Goal: Navigation & Orientation: Find specific page/section

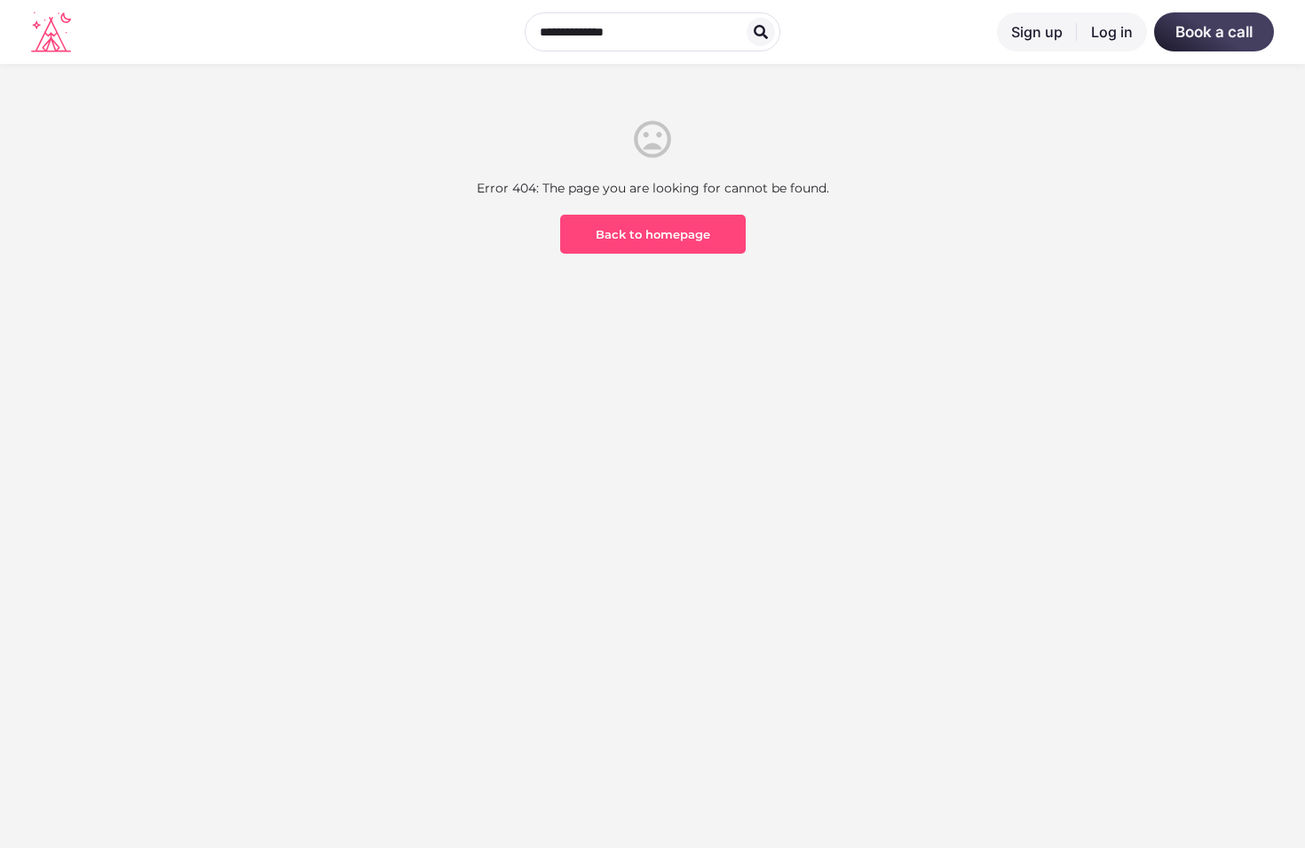
scroll to position [522, 0]
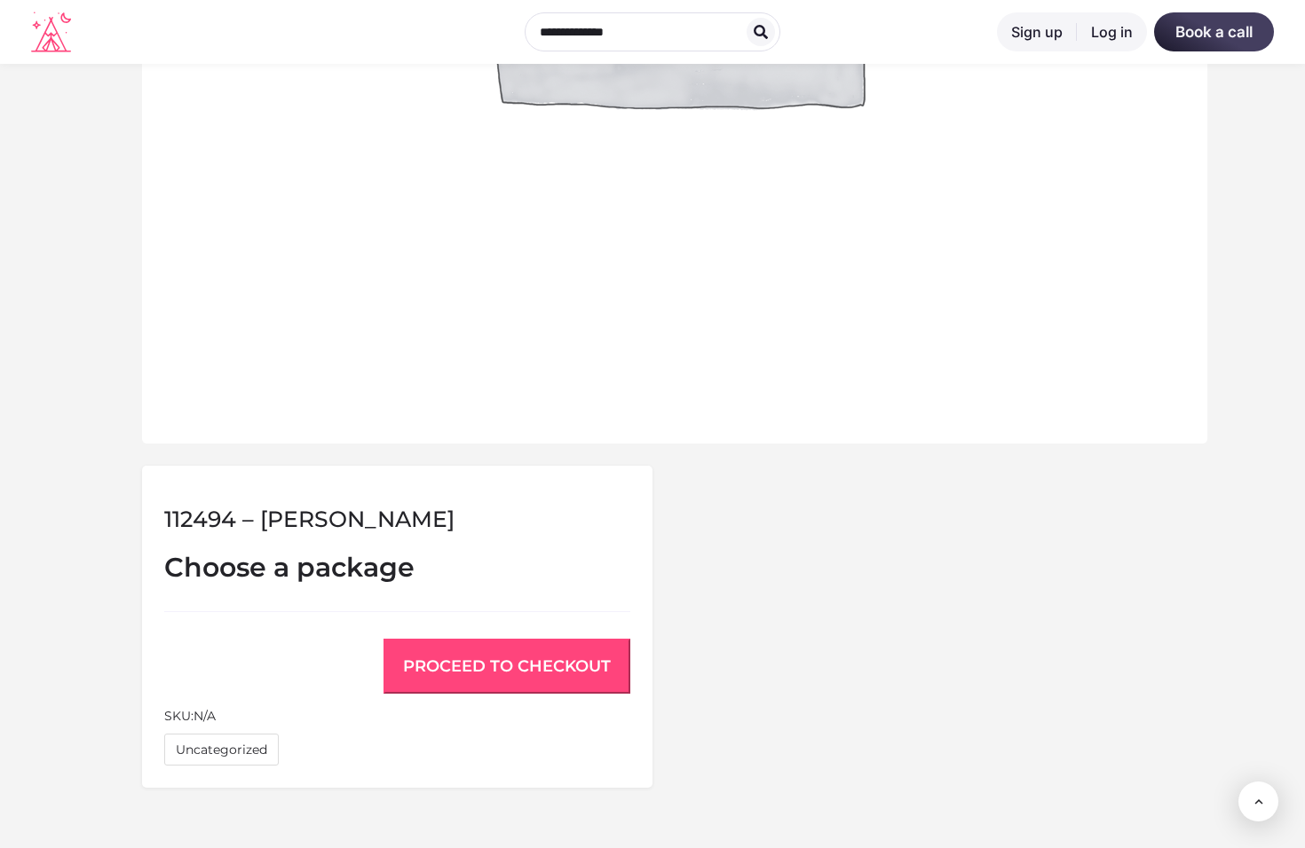
scroll to position [1306, 0]
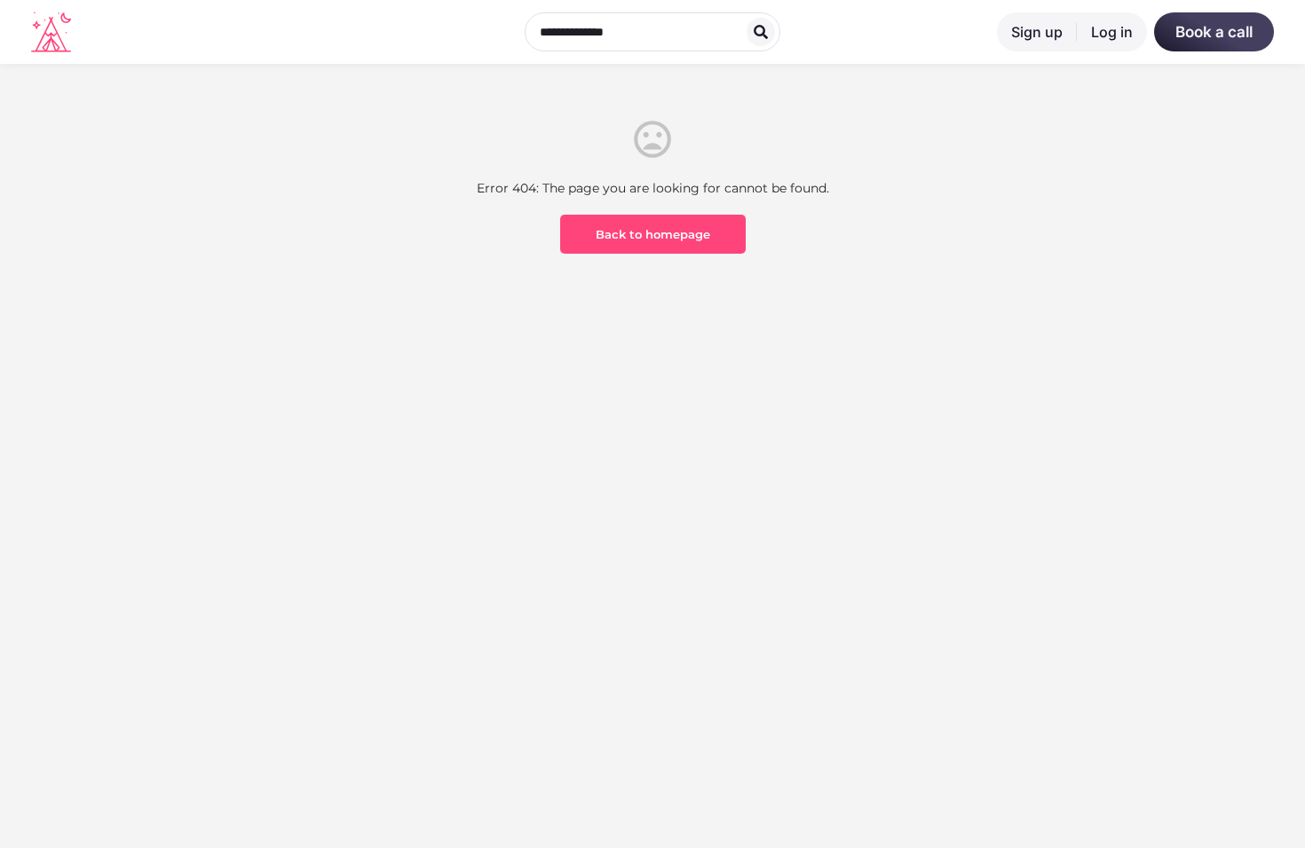
scroll to position [522, 0]
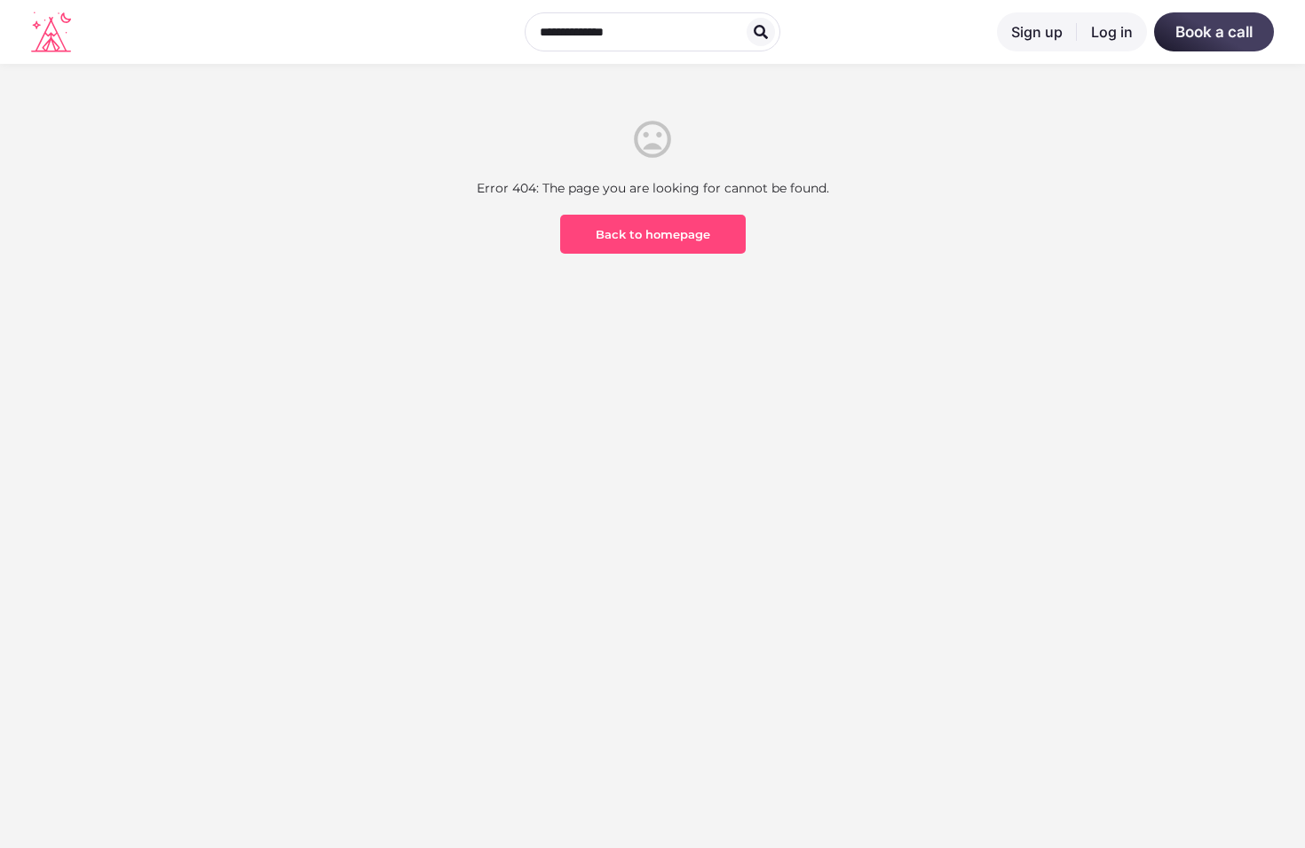
scroll to position [522, 0]
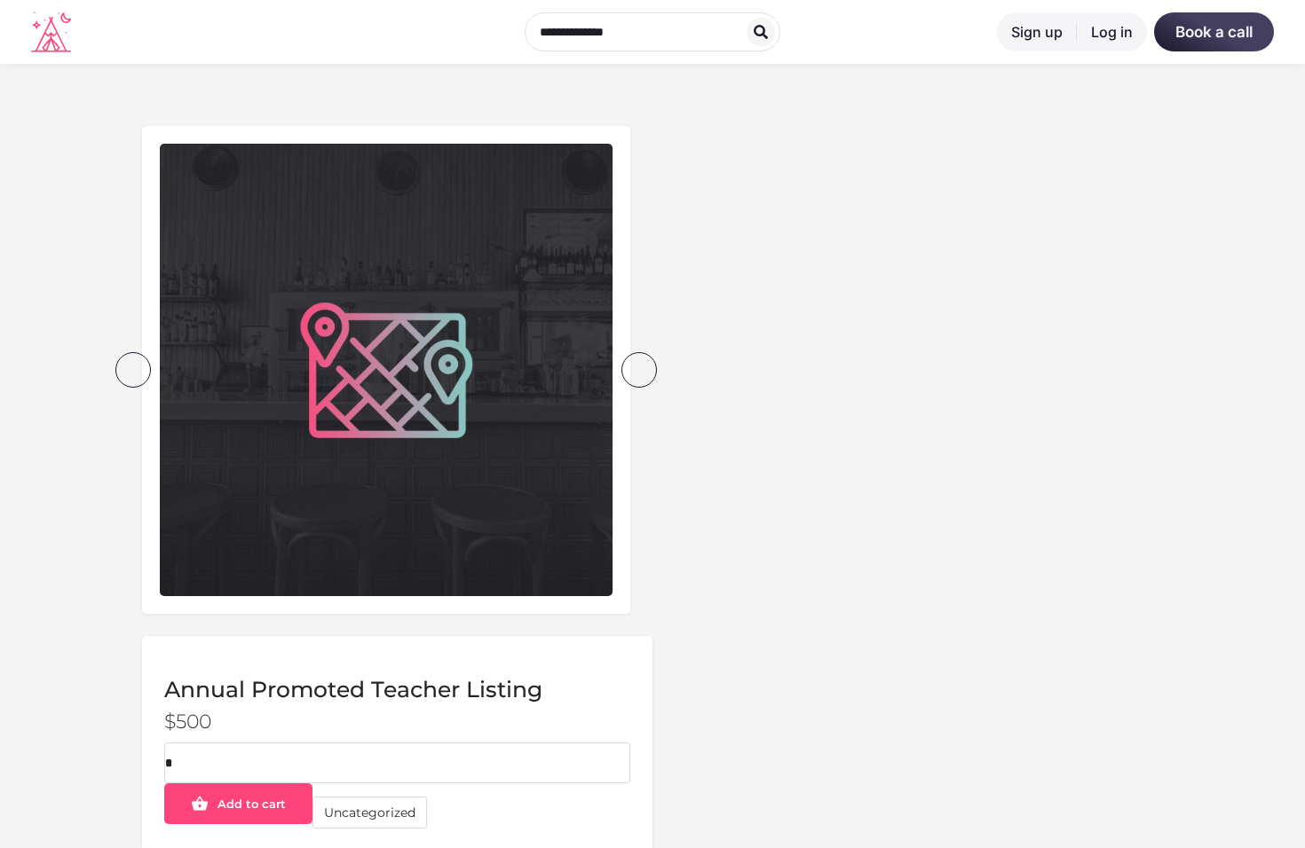
scroll to position [622, 0]
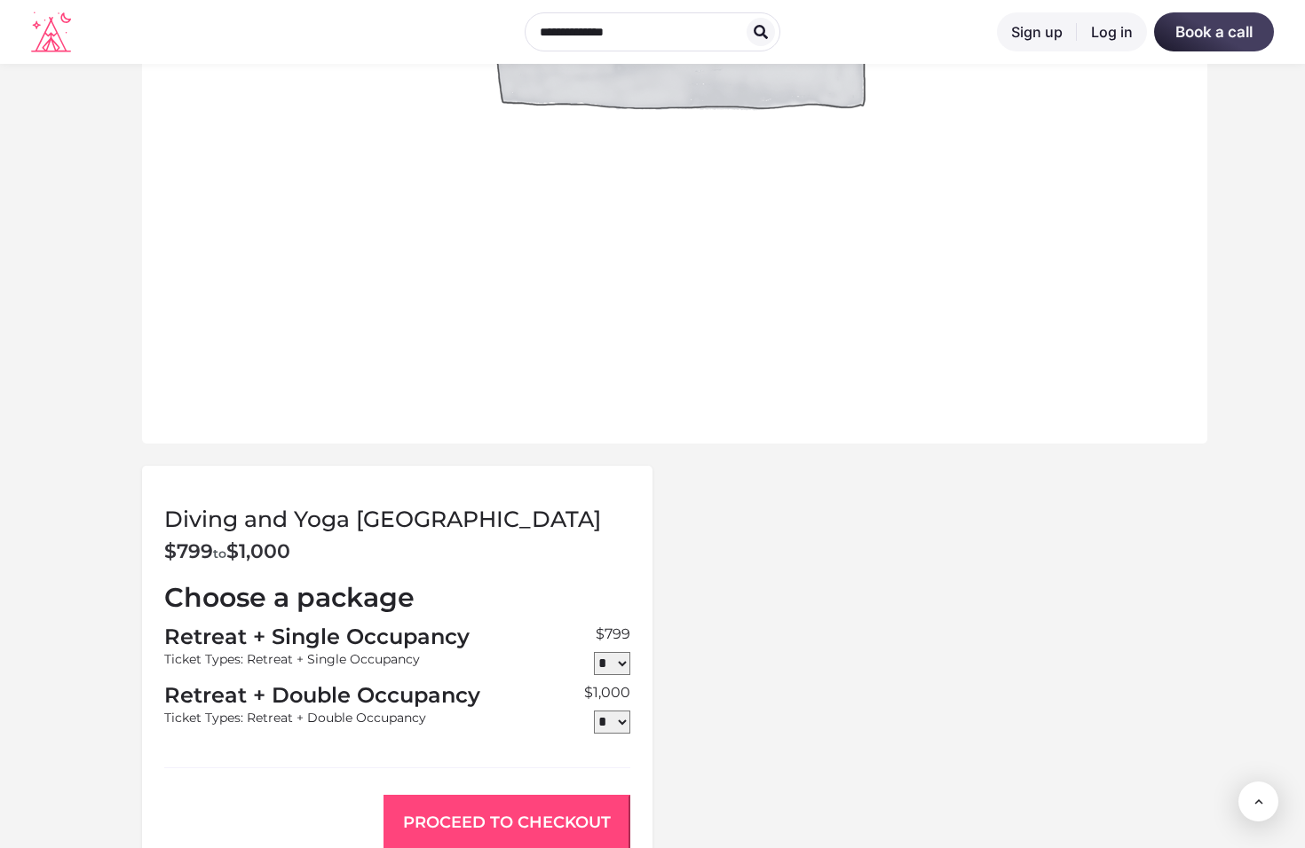
scroll to position [1463, 0]
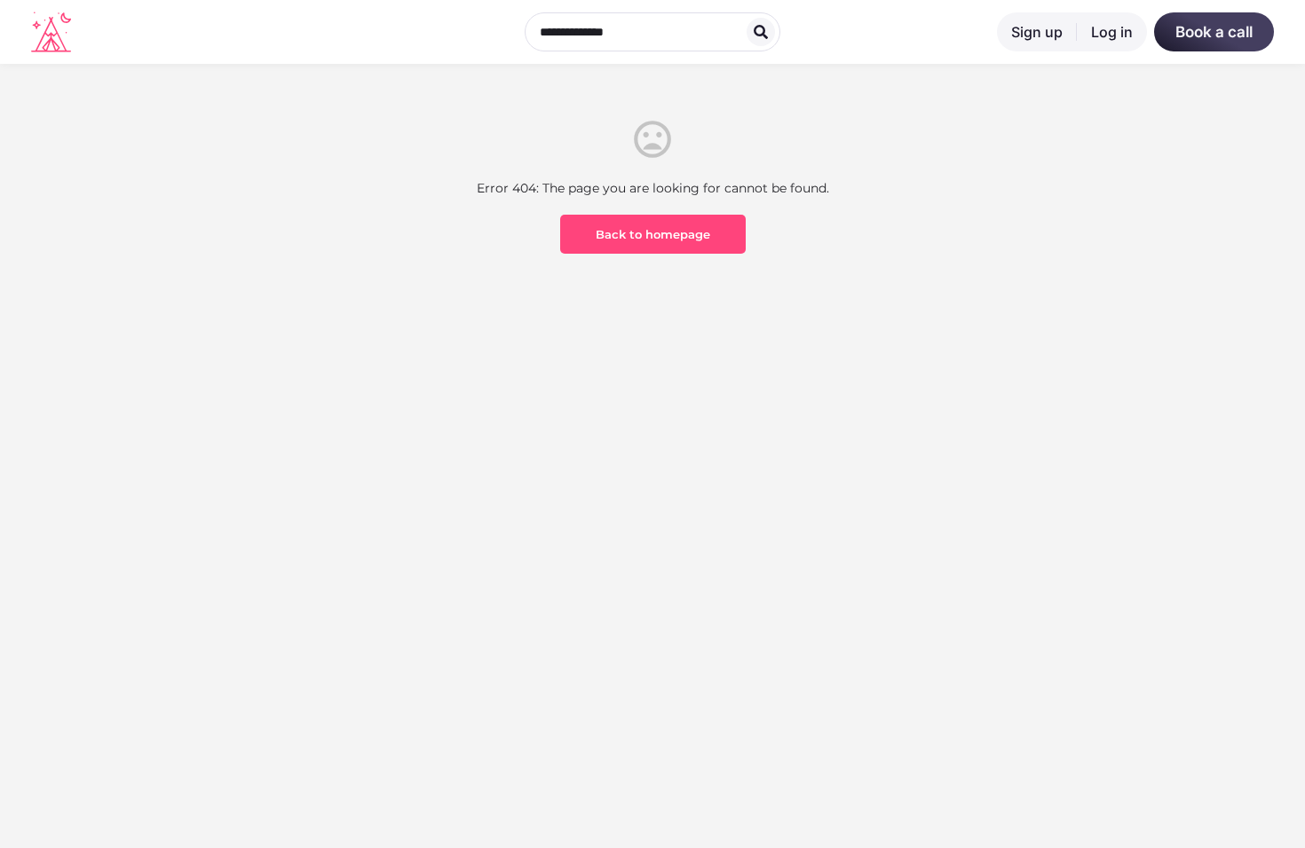
scroll to position [522, 0]
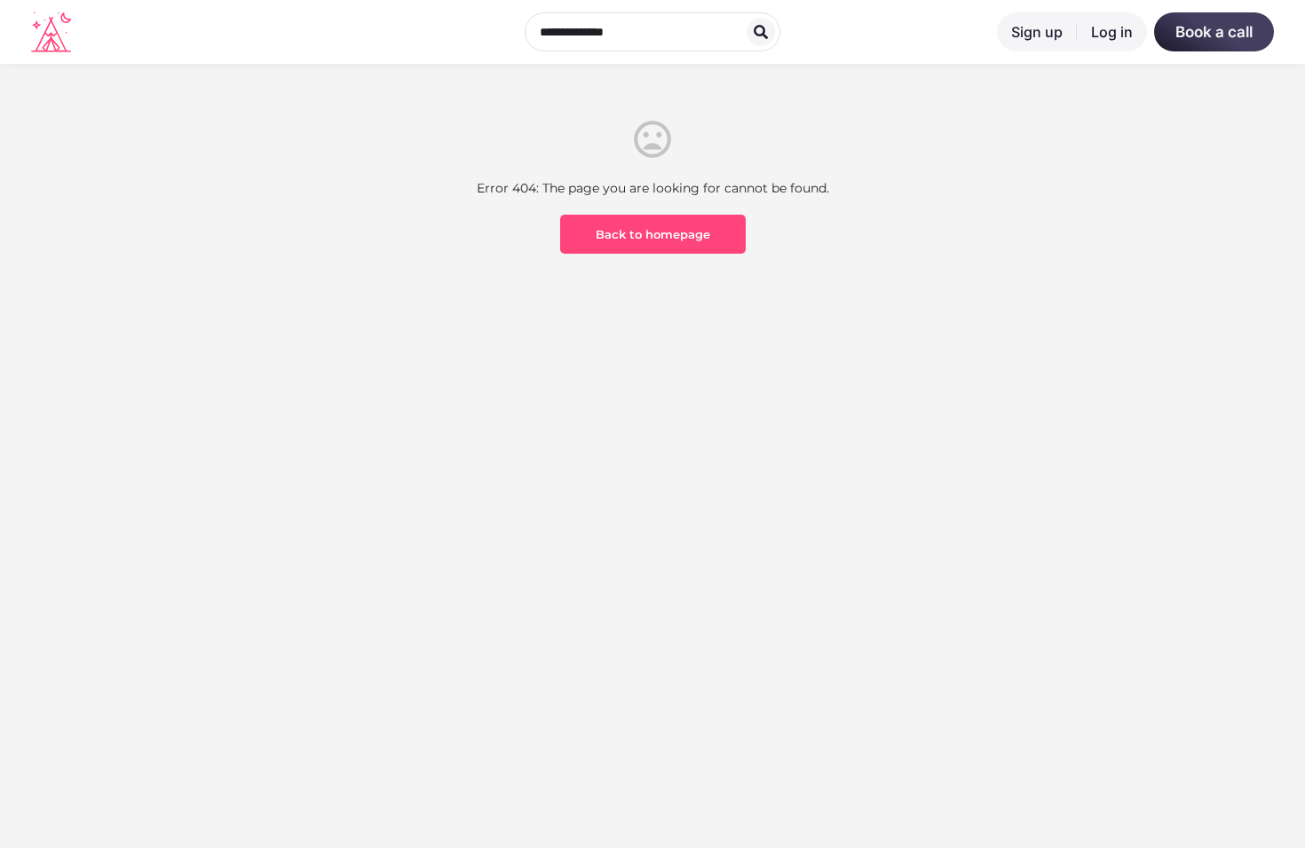
scroll to position [522, 0]
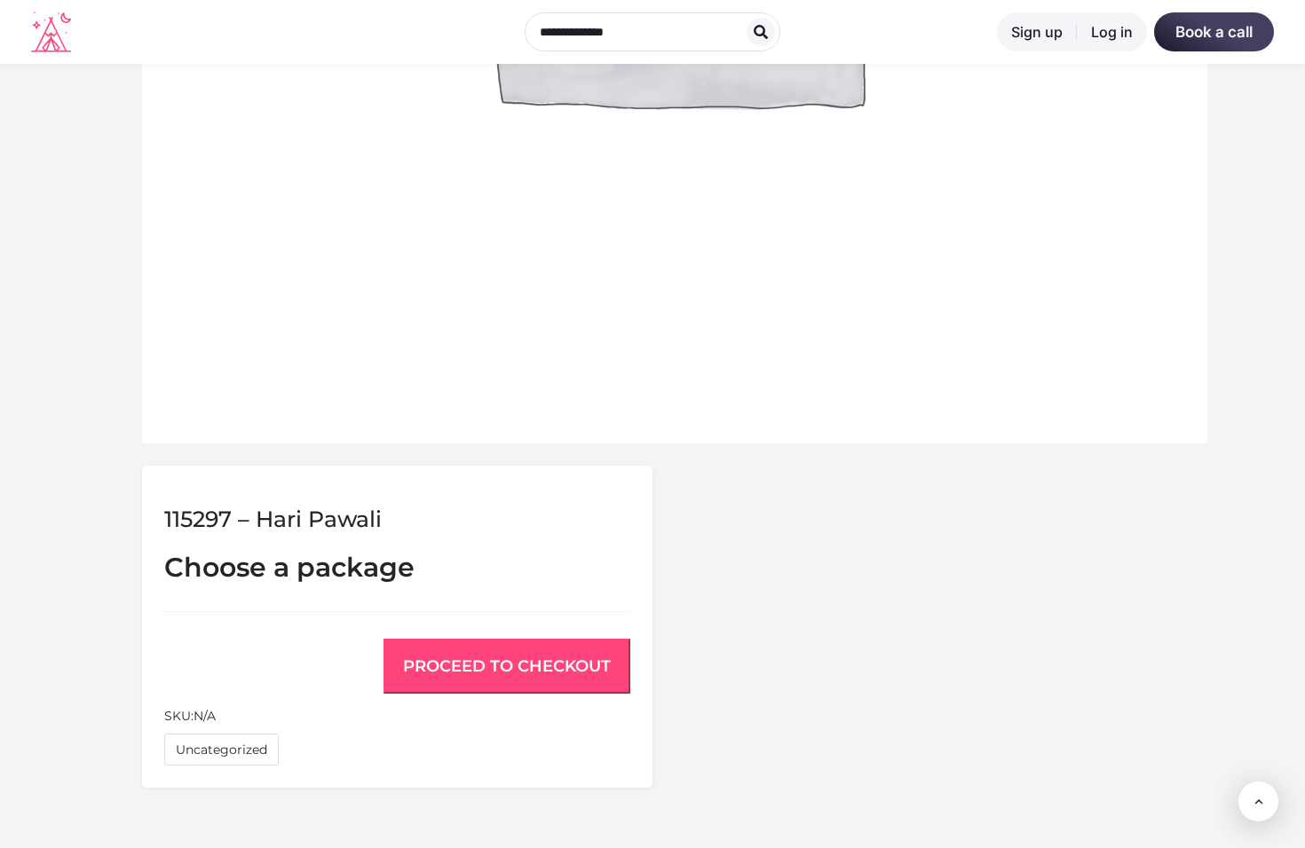
scroll to position [1306, 0]
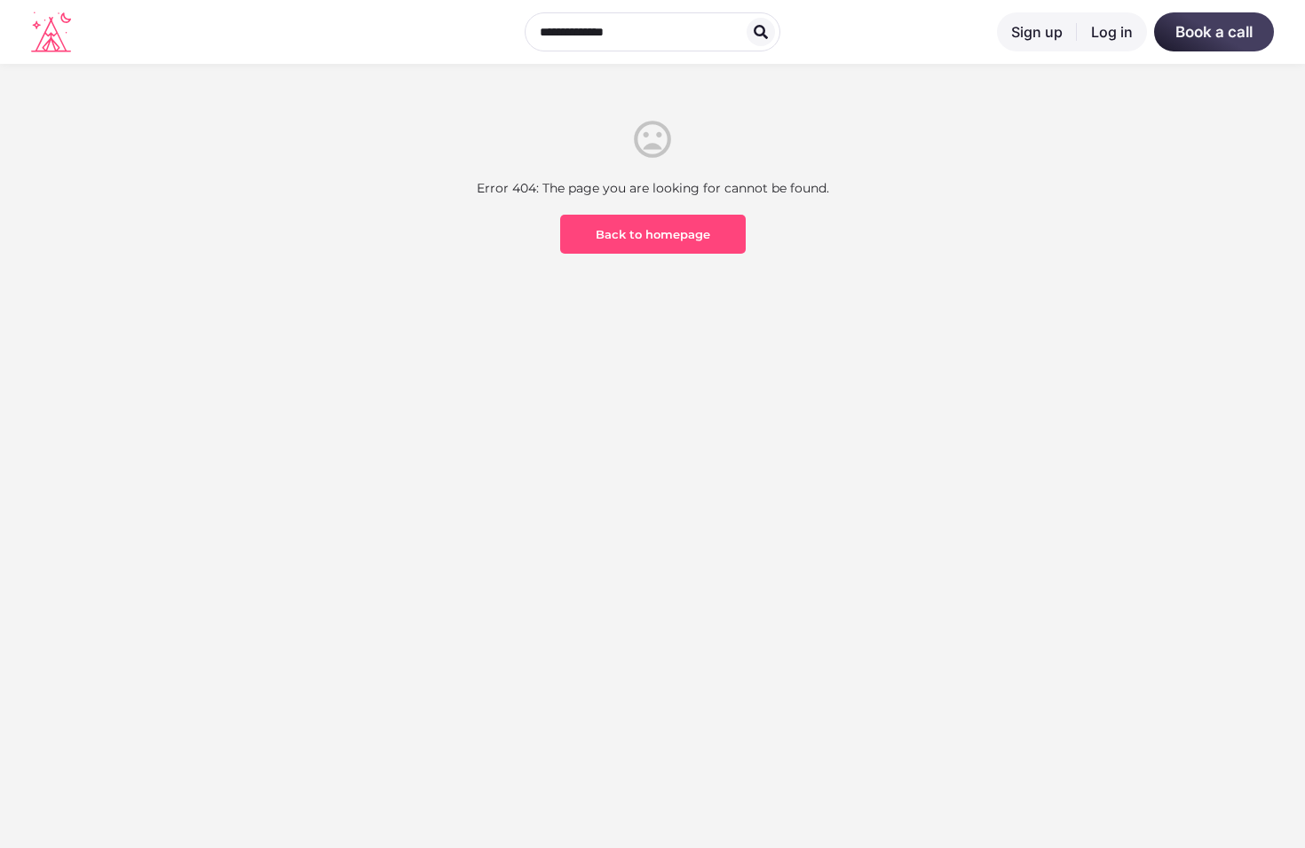
scroll to position [522, 0]
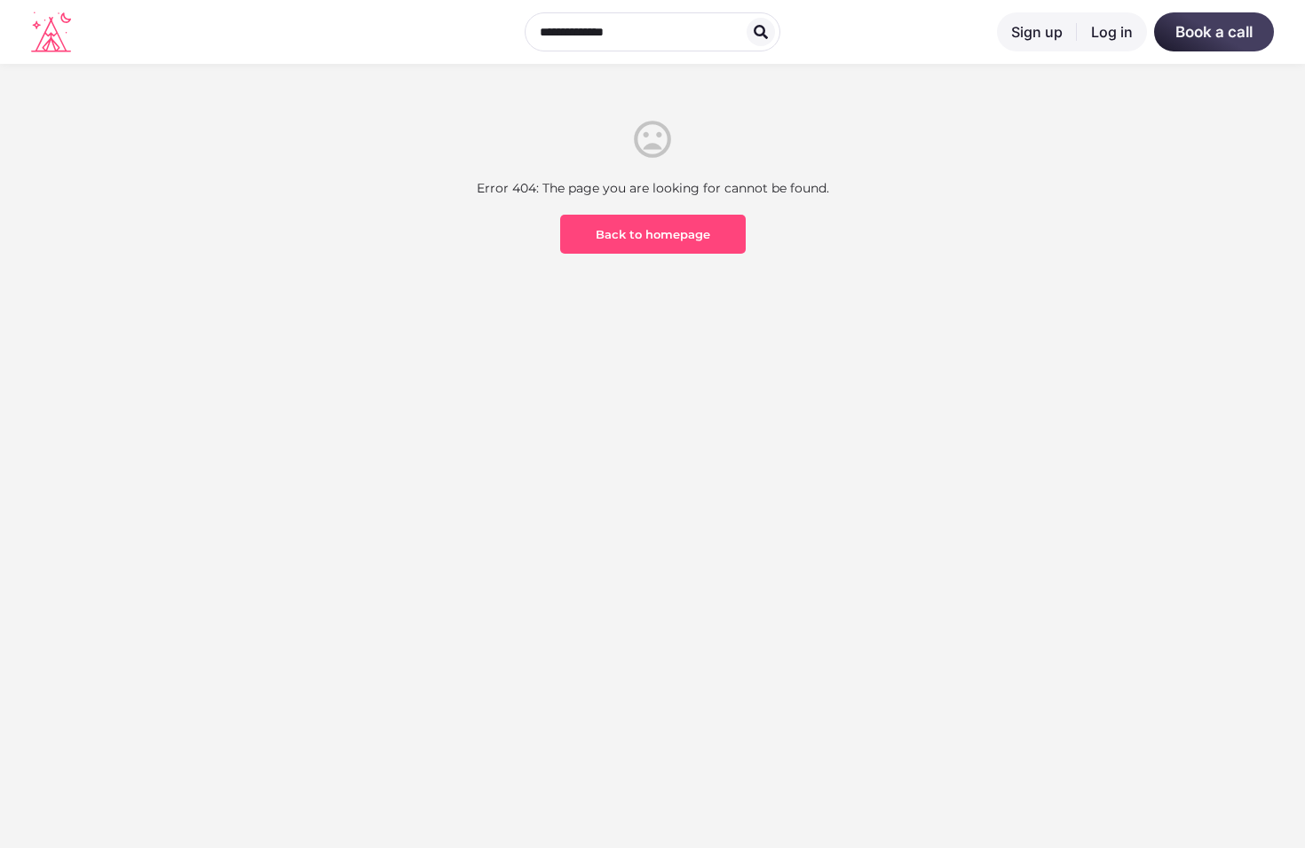
scroll to position [522, 0]
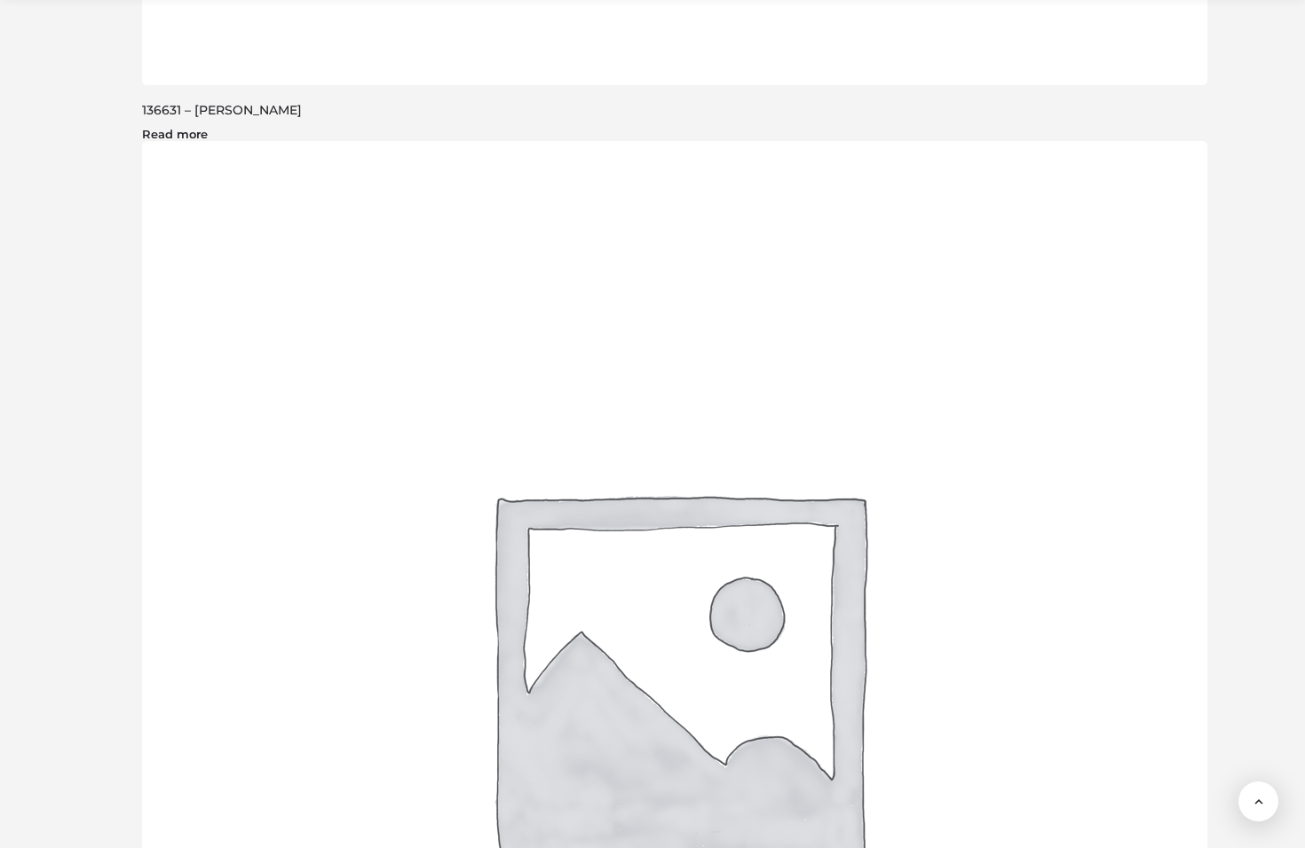
scroll to position [3110, 0]
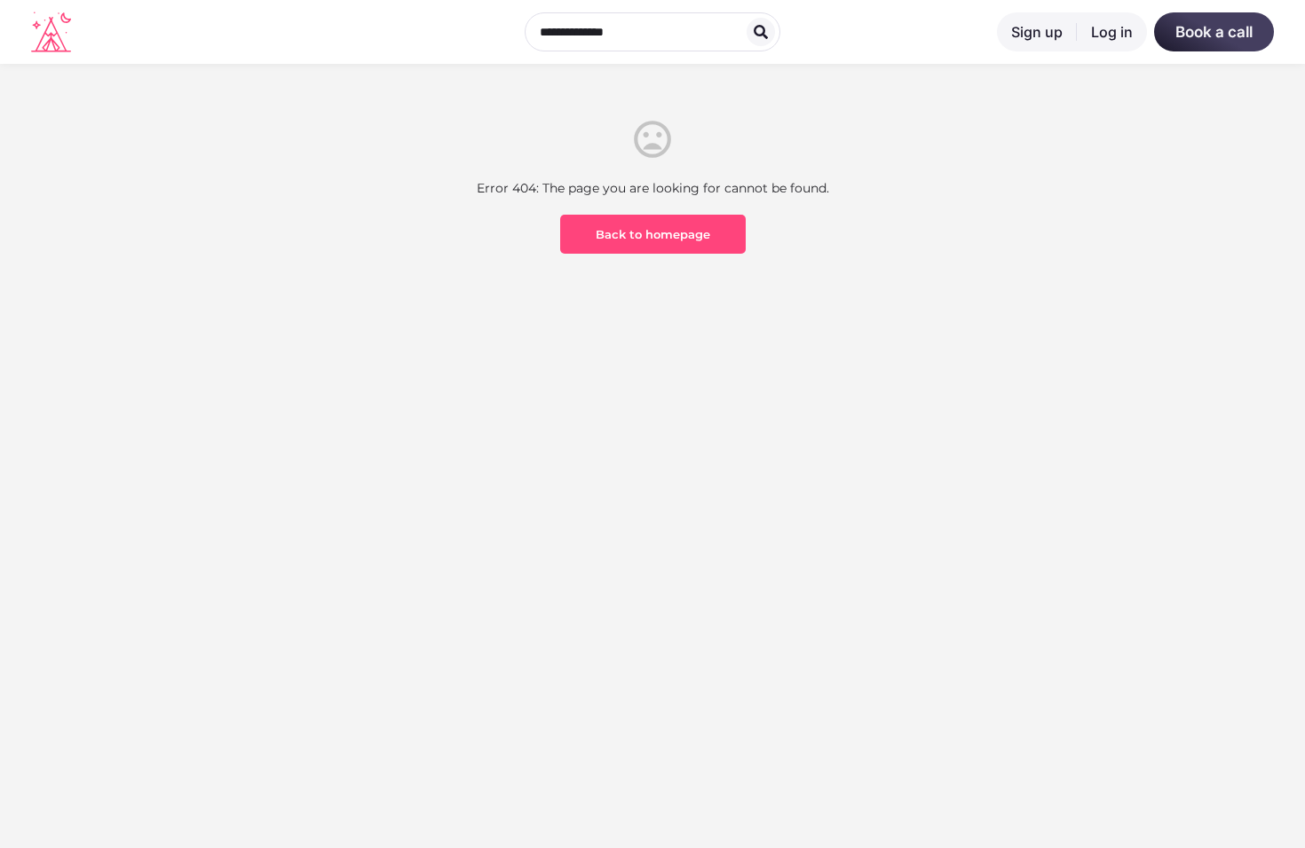
scroll to position [522, 0]
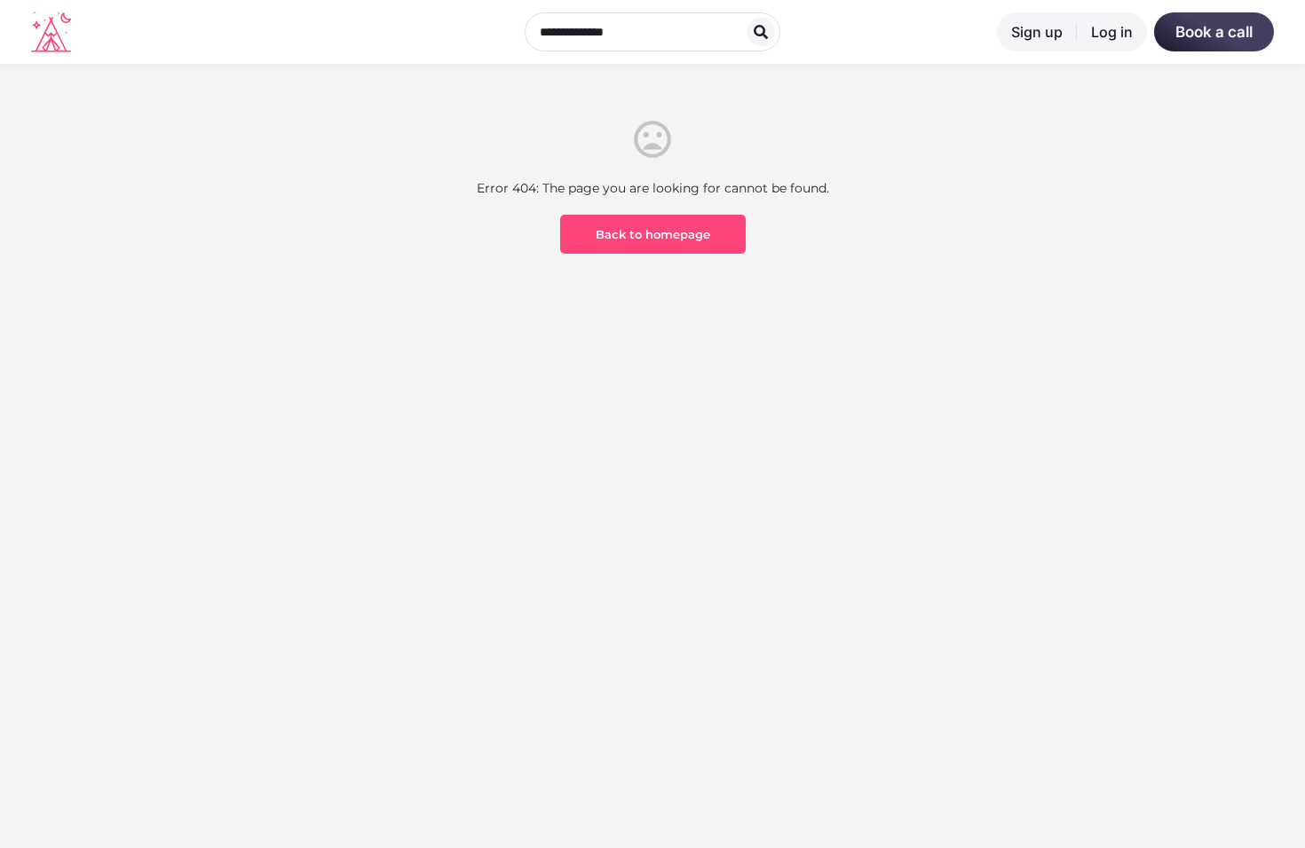
scroll to position [522, 0]
